Goal: Book appointment/travel/reservation

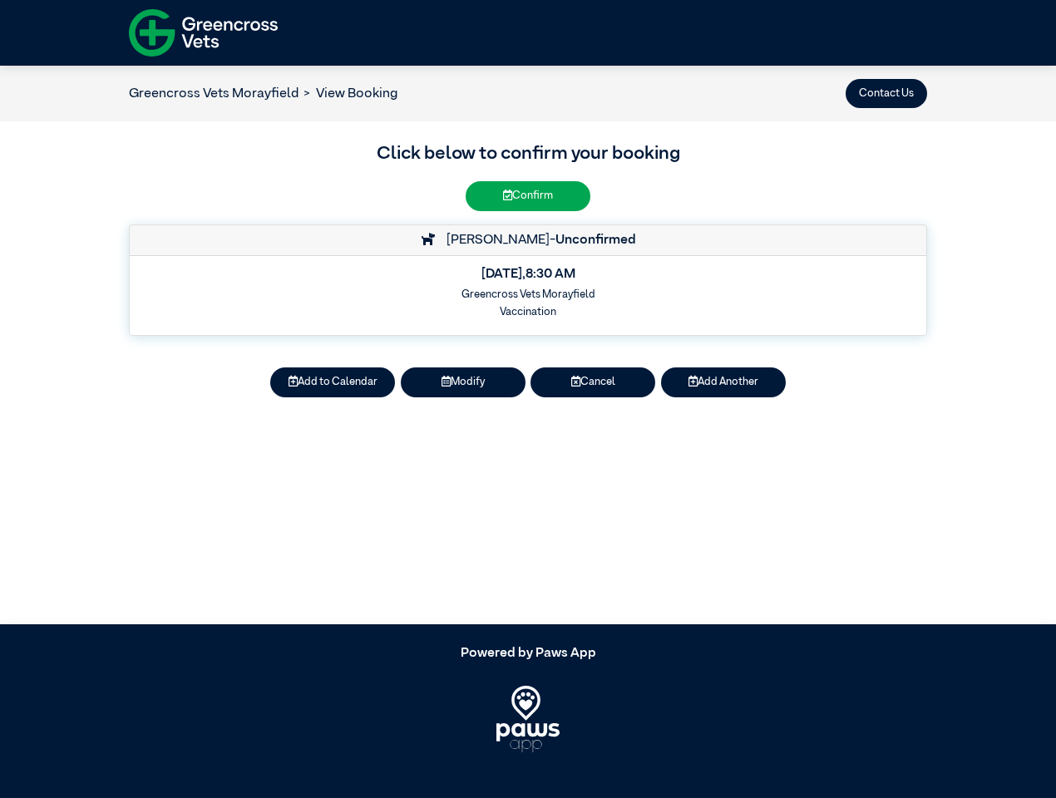
click at [886, 93] on button "Contact Us" at bounding box center [885, 93] width 81 height 29
click at [332, 382] on button "Add to Calendar" at bounding box center [332, 381] width 125 height 29
click at [463, 382] on button "Modify" at bounding box center [463, 381] width 125 height 29
click at [593, 382] on button "Cancel" at bounding box center [592, 381] width 125 height 29
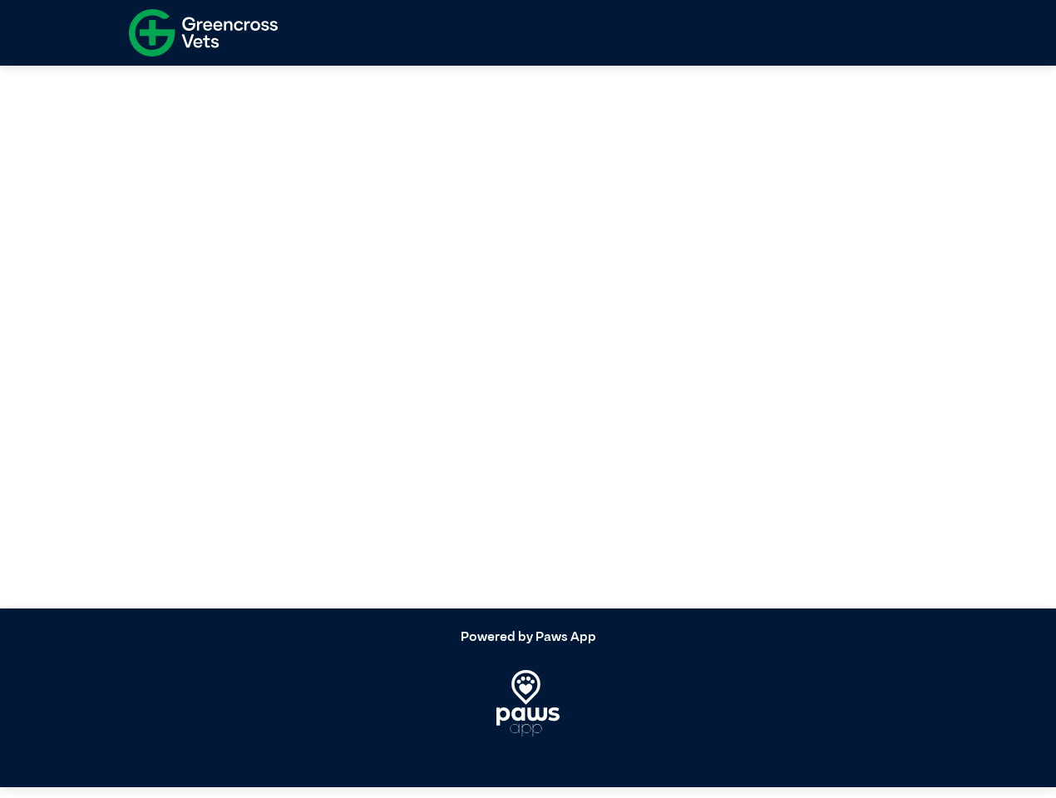
click at [723, 382] on article at bounding box center [528, 329] width 1056 height 559
